Goal: Find specific page/section: Find specific page/section

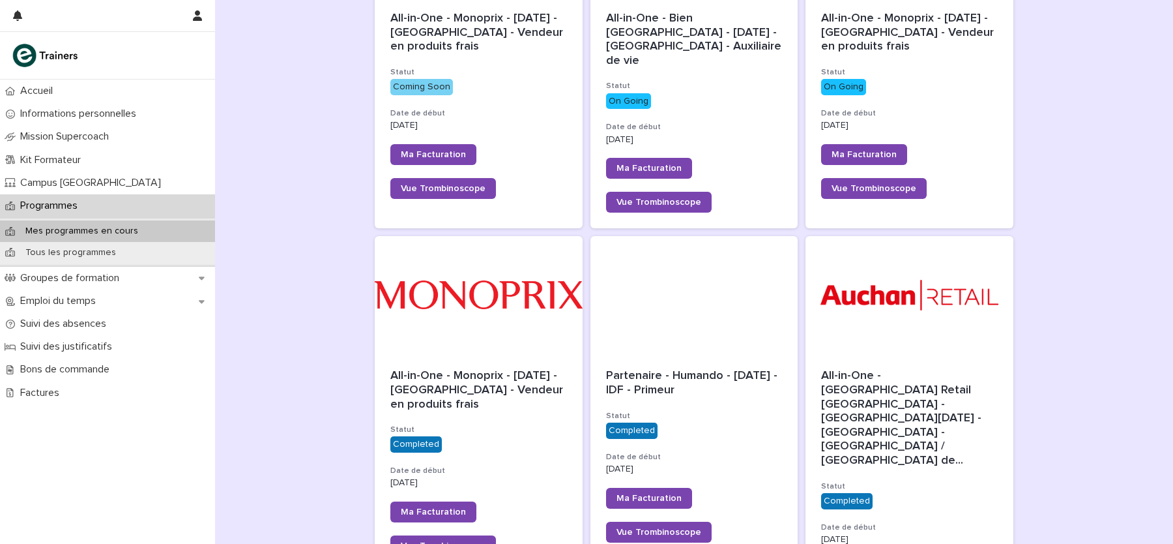
scroll to position [324, 0]
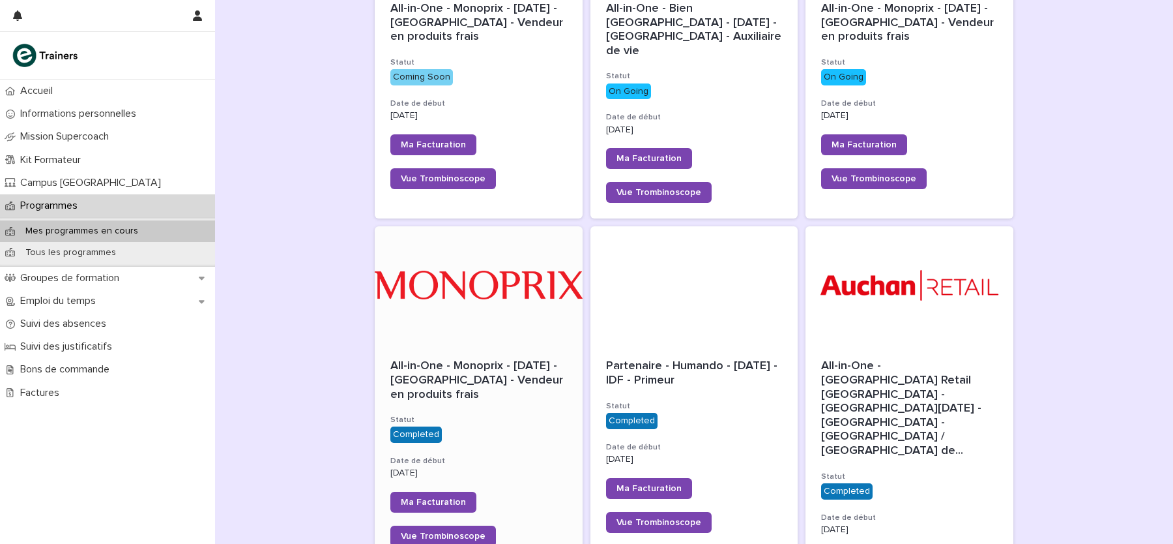
click at [514, 283] on div at bounding box center [479, 284] width 208 height 117
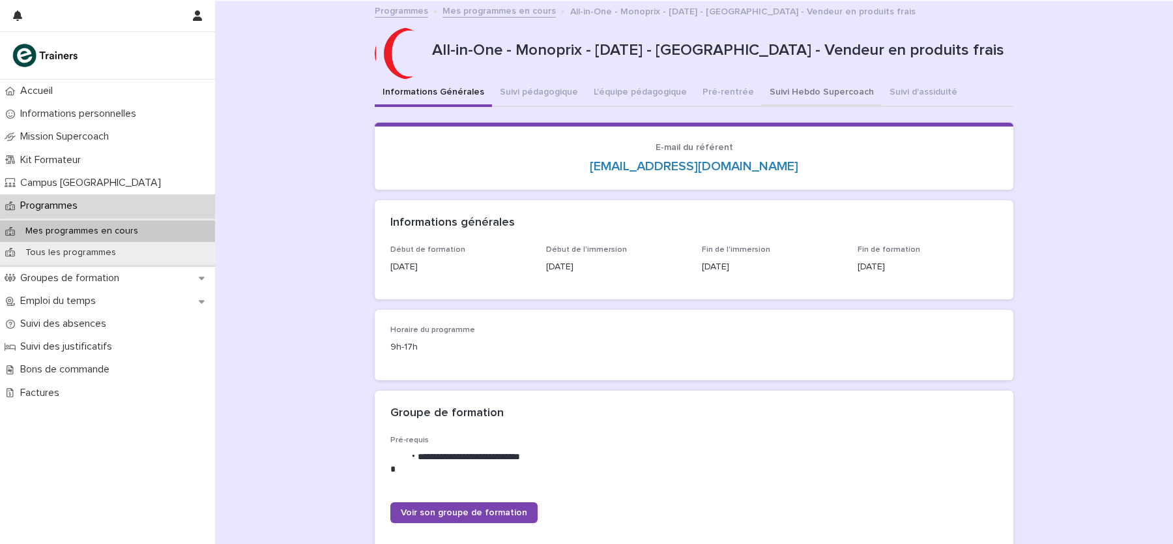
click at [783, 83] on button "Suivi Hebdo Supercoach" at bounding box center [822, 93] width 120 height 27
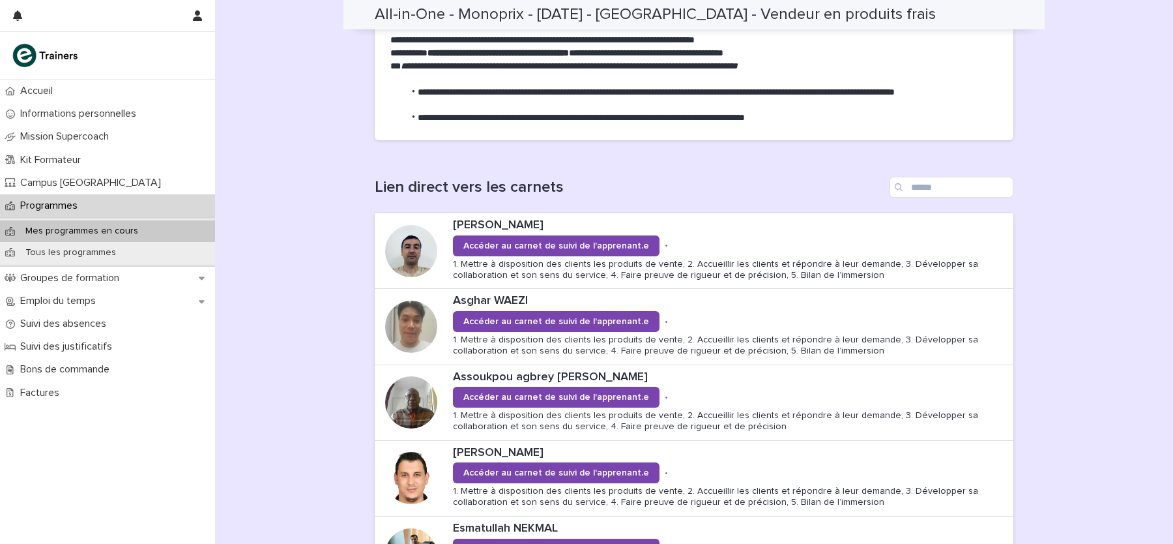
scroll to position [740, 0]
